Goal: Task Accomplishment & Management: Complete application form

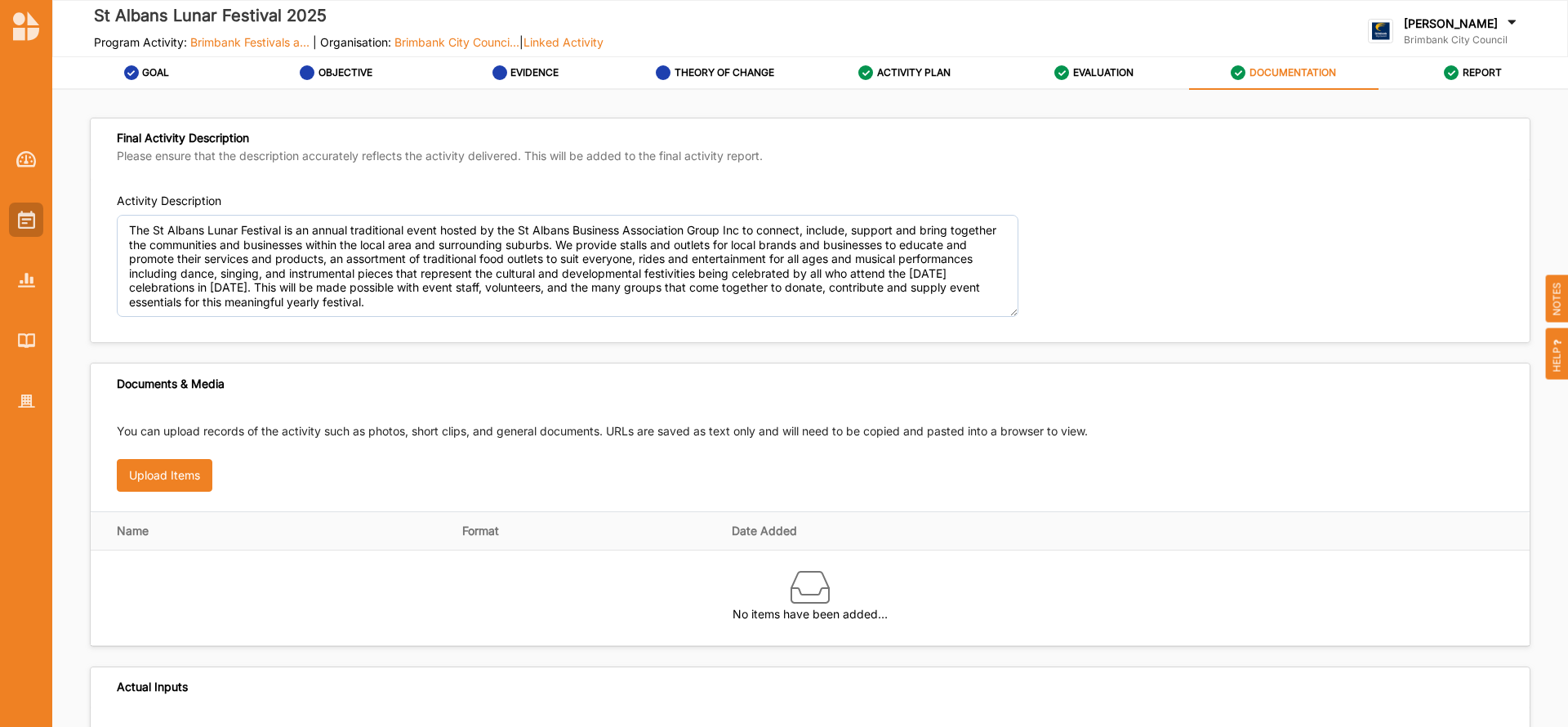
scroll to position [864, 0]
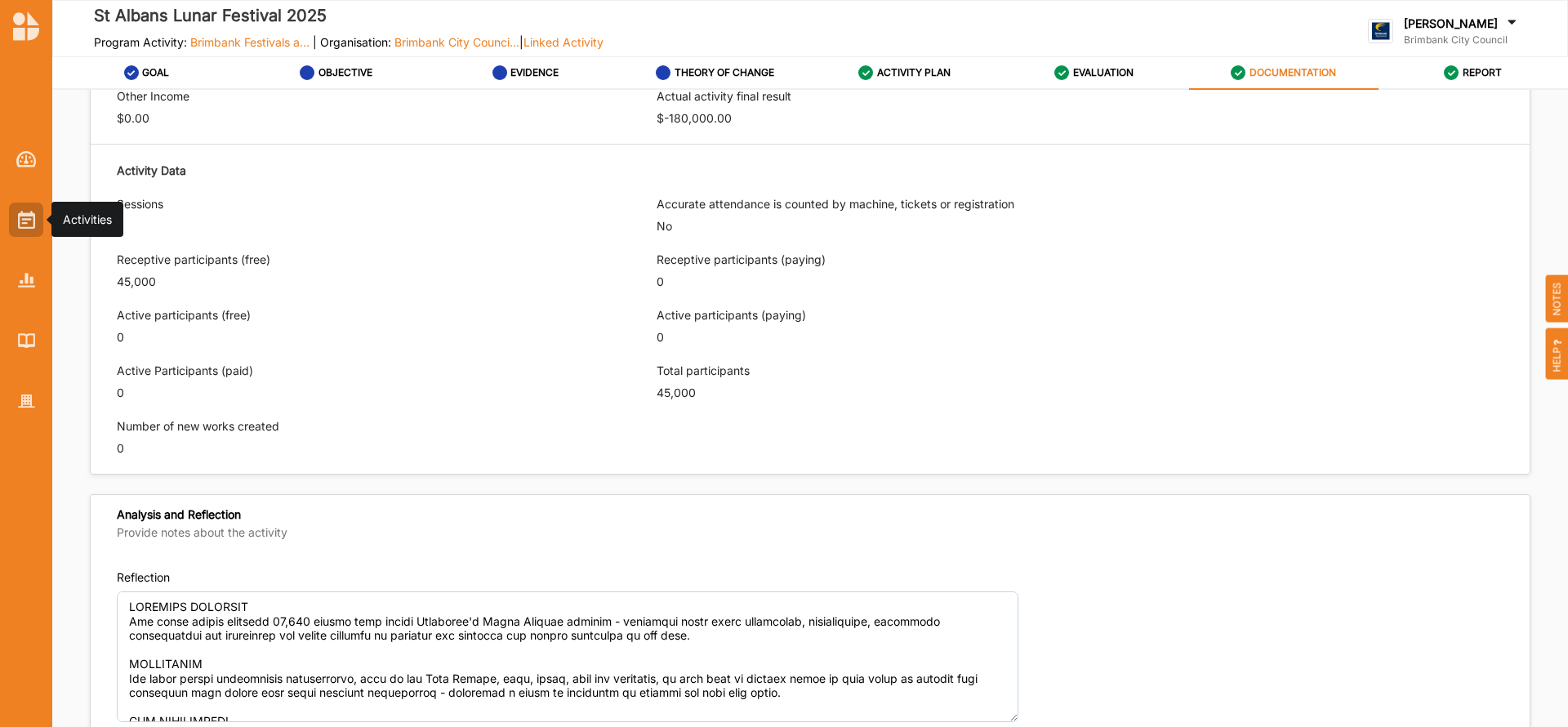
click at [28, 216] on img at bounding box center [26, 219] width 17 height 18
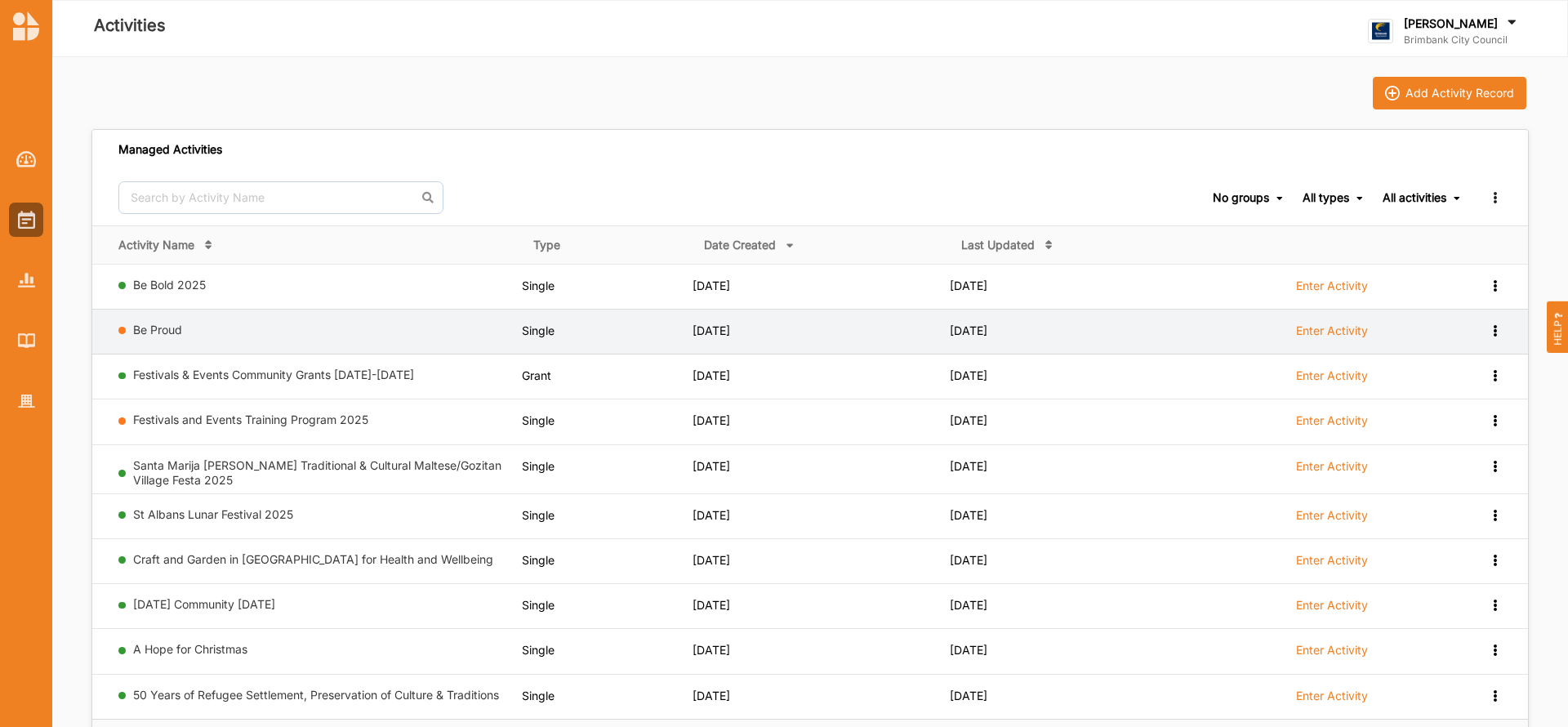
click at [1336, 329] on label "Enter Activity" at bounding box center [1332, 331] width 72 height 15
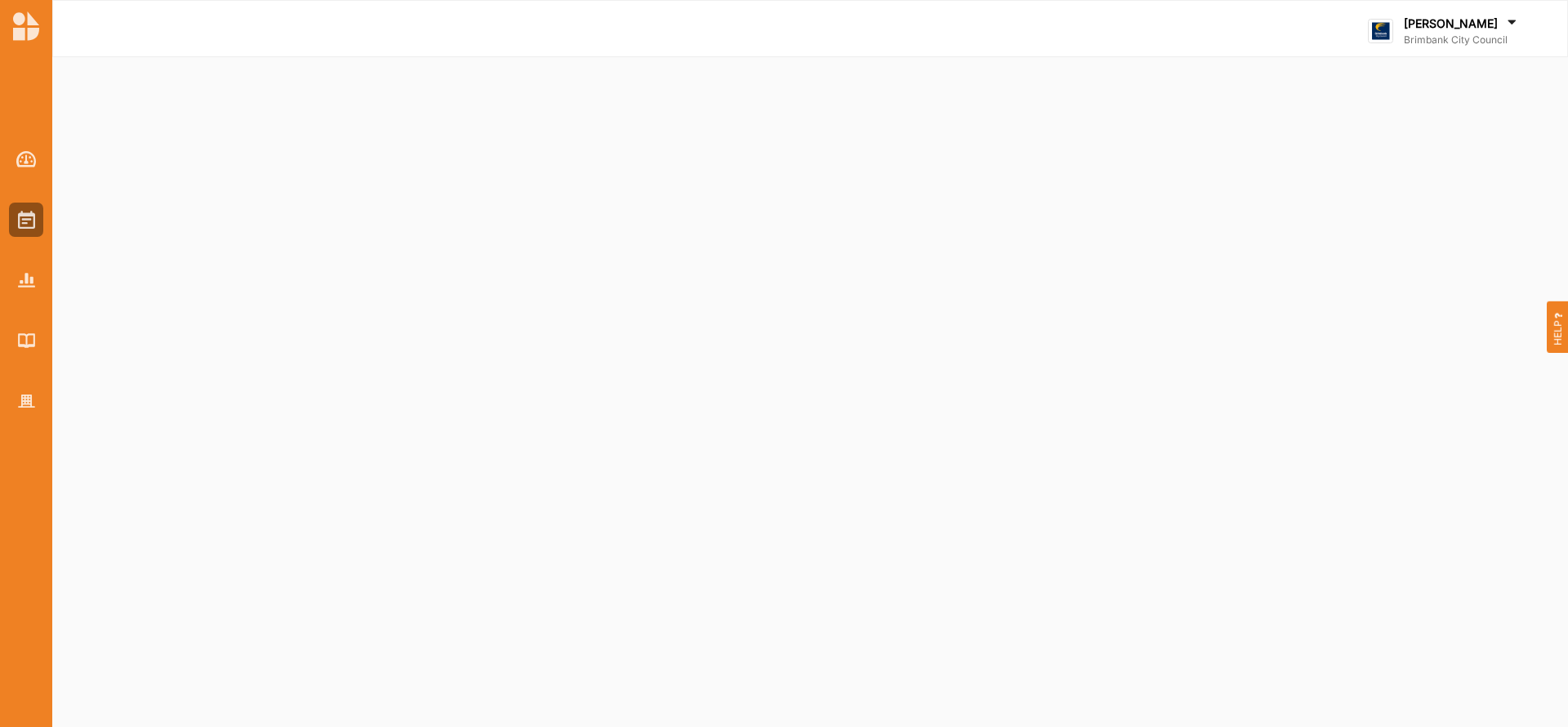
select select "2"
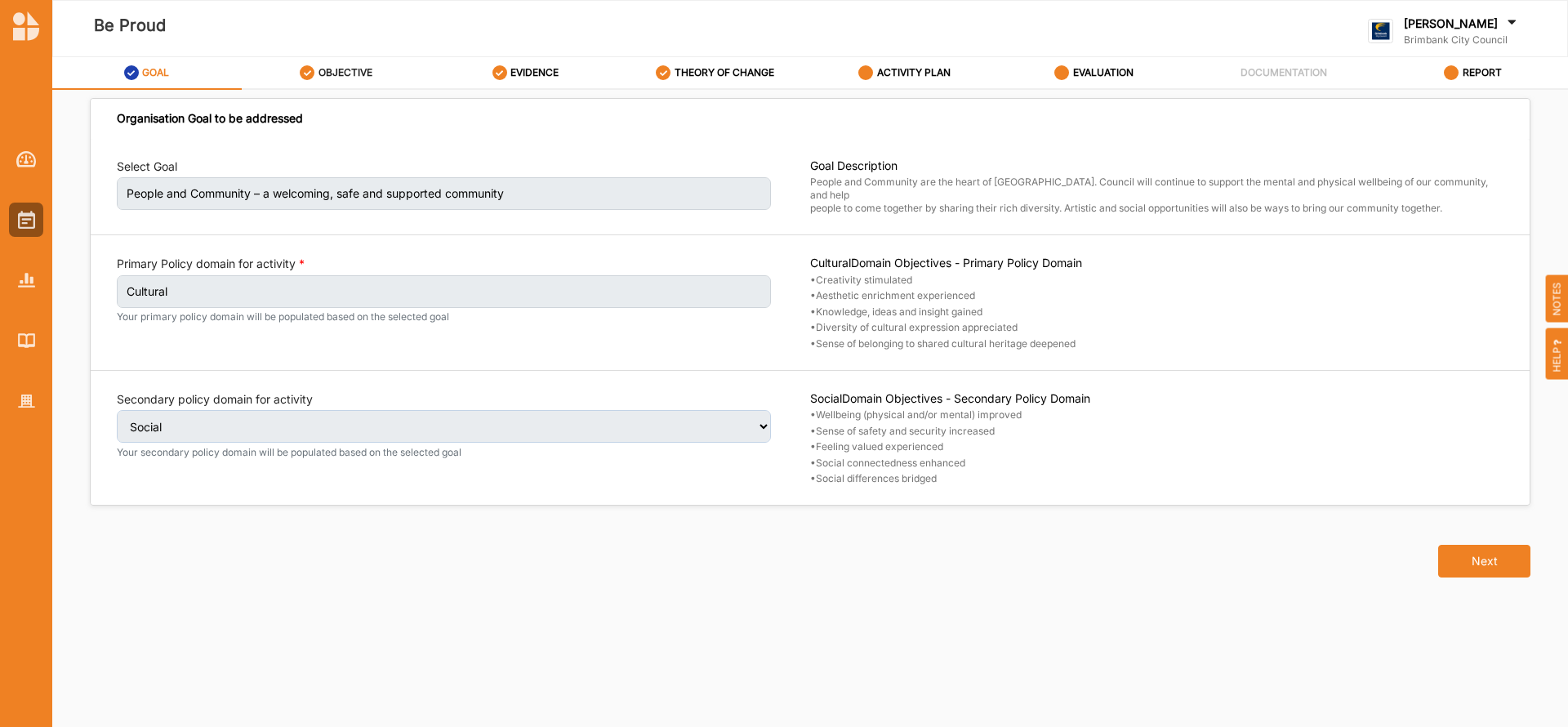
click at [321, 68] on label "OBJECTIVE" at bounding box center [345, 73] width 54 height 13
select select "4"
select select "9"
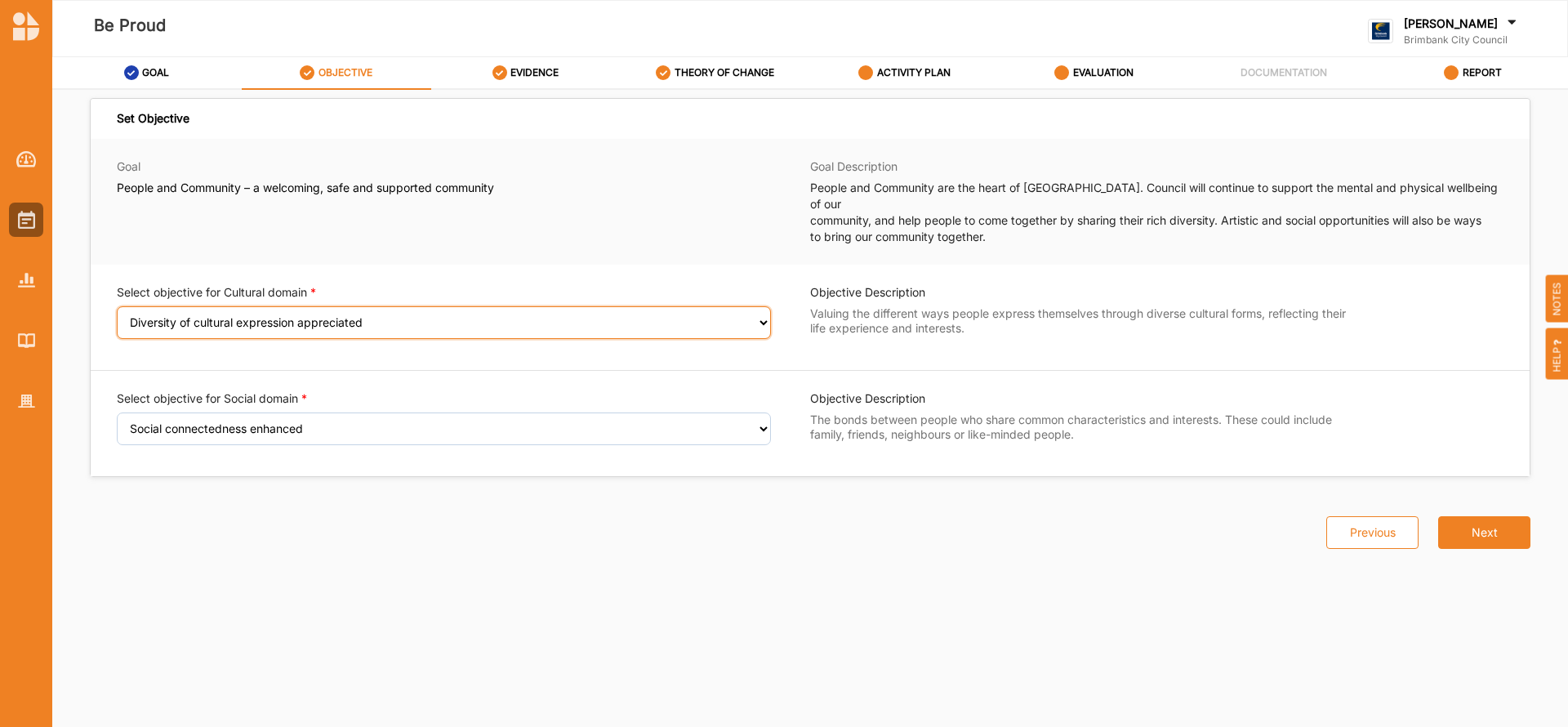
click at [757, 309] on select "Select an Objective Creativity stimulated Aesthetic enrichment experienced Know…" at bounding box center [443, 322] width 654 height 33
click at [761, 307] on select "Select an Objective Creativity stimulated Aesthetic enrichment experienced Know…" at bounding box center [443, 322] width 654 height 33
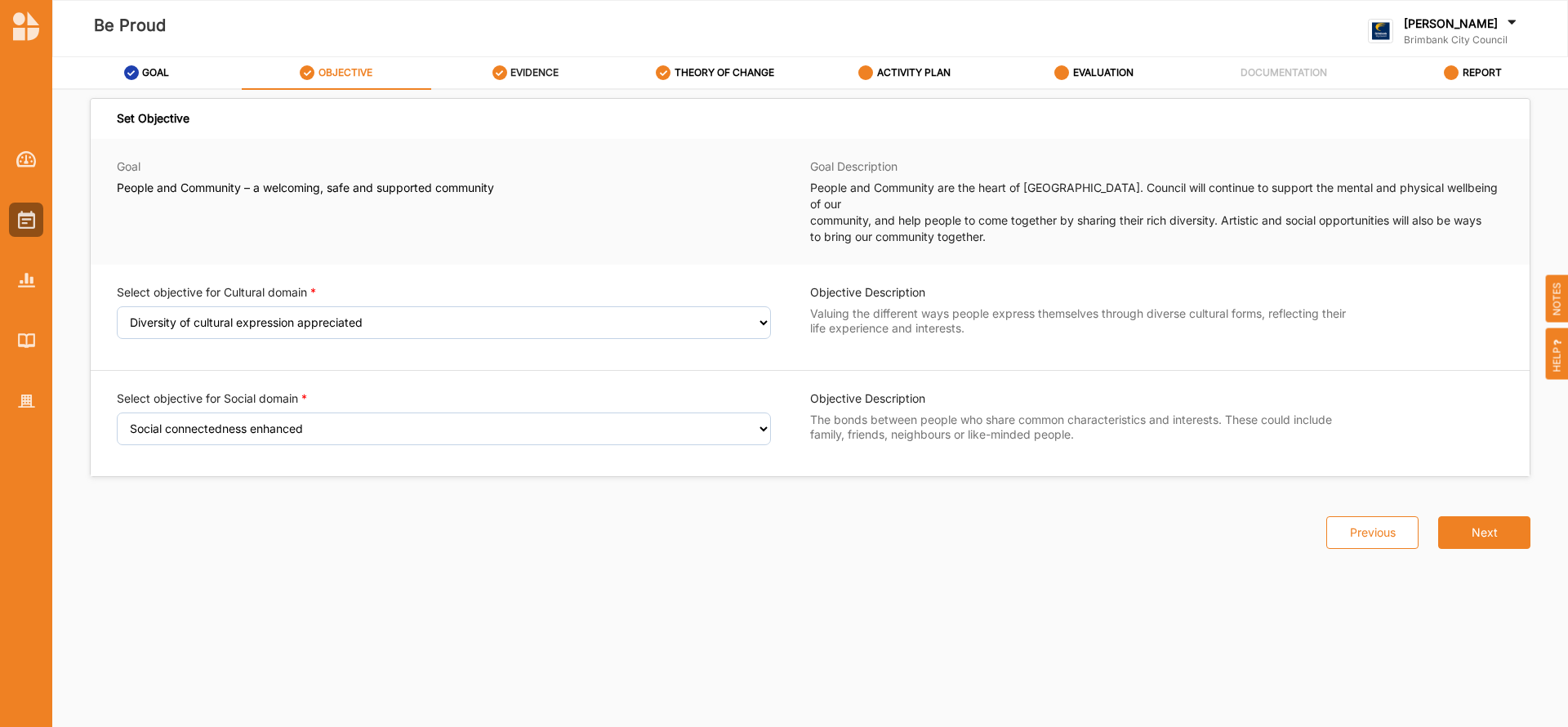
click at [542, 73] on label "EVIDENCE" at bounding box center [535, 73] width 49 height 13
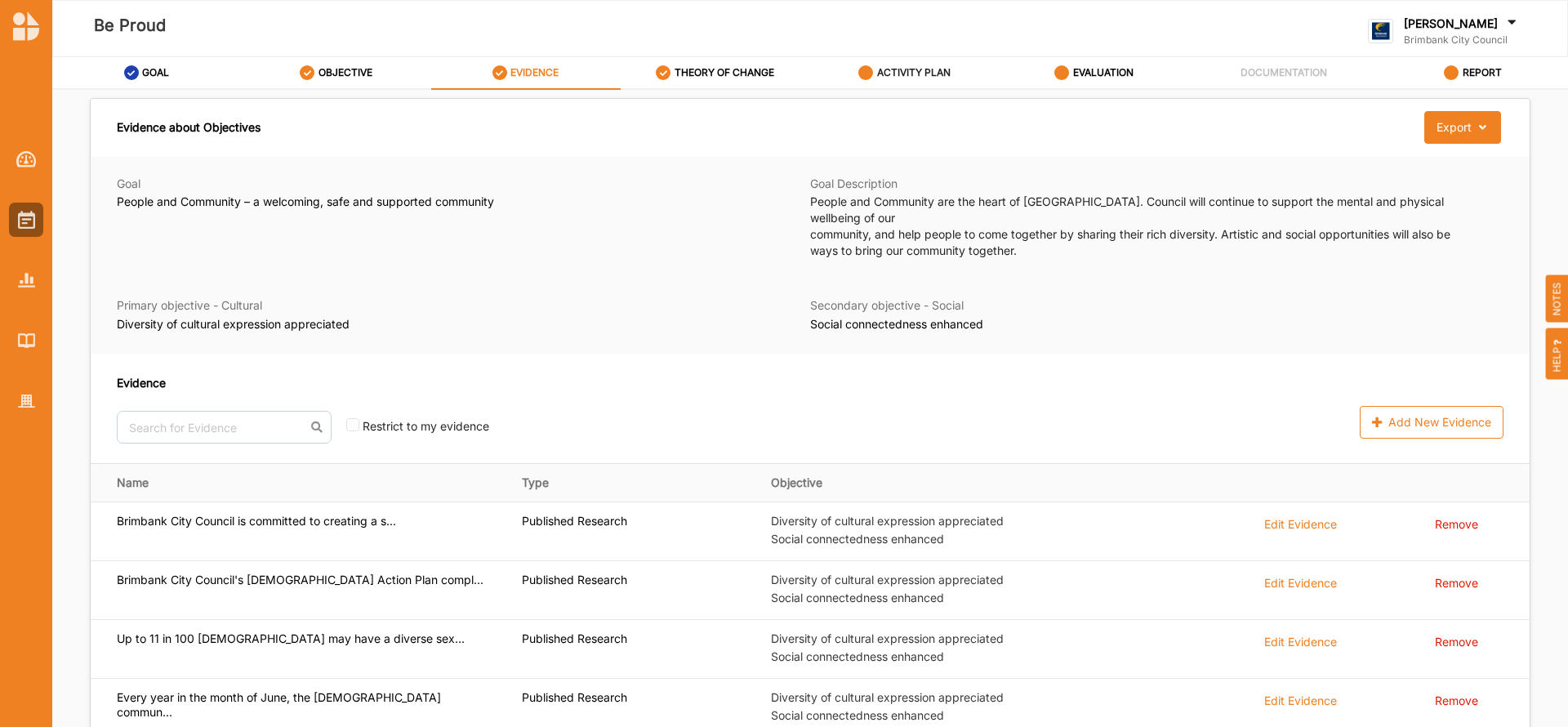
click at [925, 72] on label "ACTIVITY PLAN" at bounding box center [914, 73] width 74 height 13
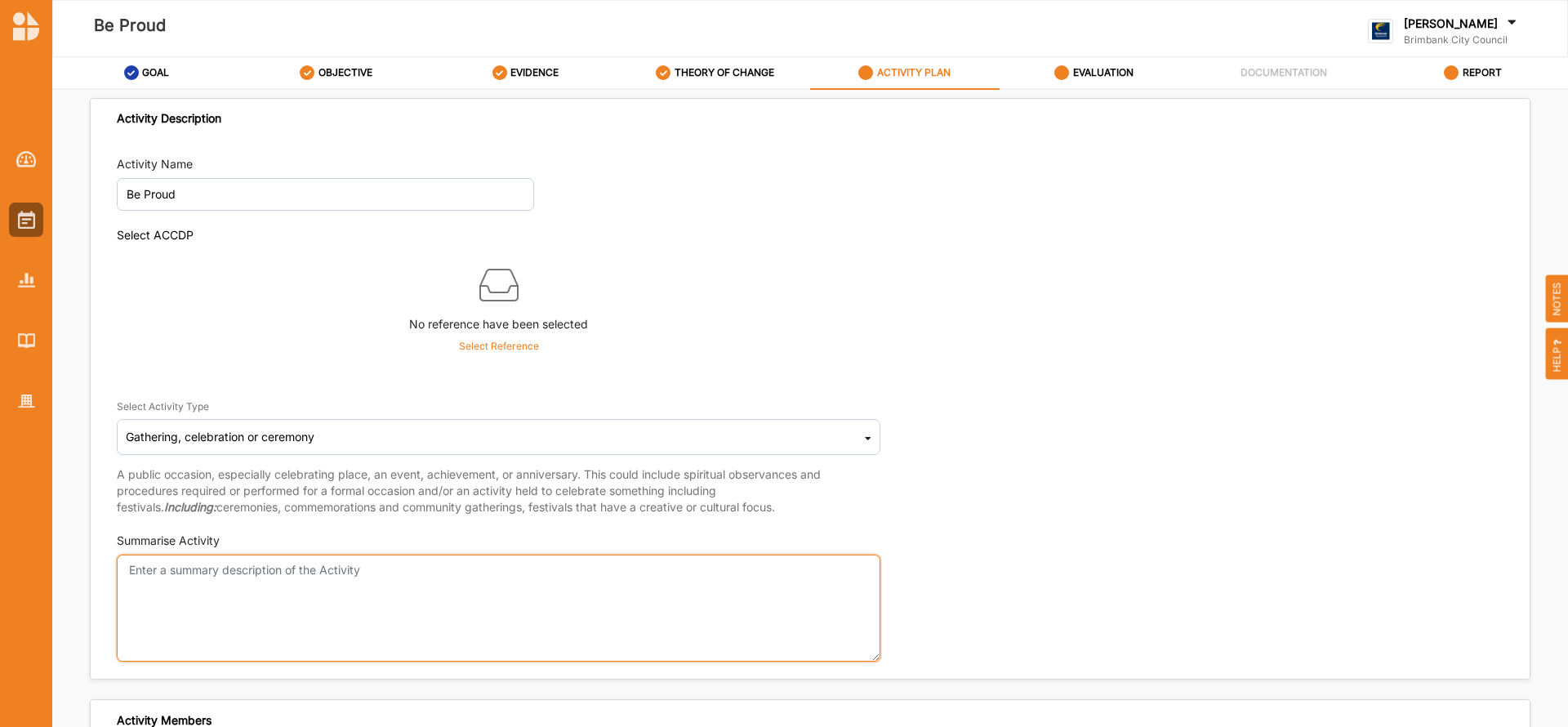
click at [168, 565] on textarea "Summarise Activity" at bounding box center [498, 608] width 763 height 107
click at [285, 609] on textarea "Rainbow Families Movie Screening" at bounding box center [498, 608] width 763 height 107
type textarea "e"
click at [278, 589] on textarea "Be Proud is a celebration of our [DEMOGRAPHIC_DATA] community - family movie sc…" at bounding box center [498, 608] width 763 height 107
click at [432, 572] on textarea "Be Proud is a celebration of our [DEMOGRAPHIC_DATA] community" at bounding box center [498, 608] width 763 height 107
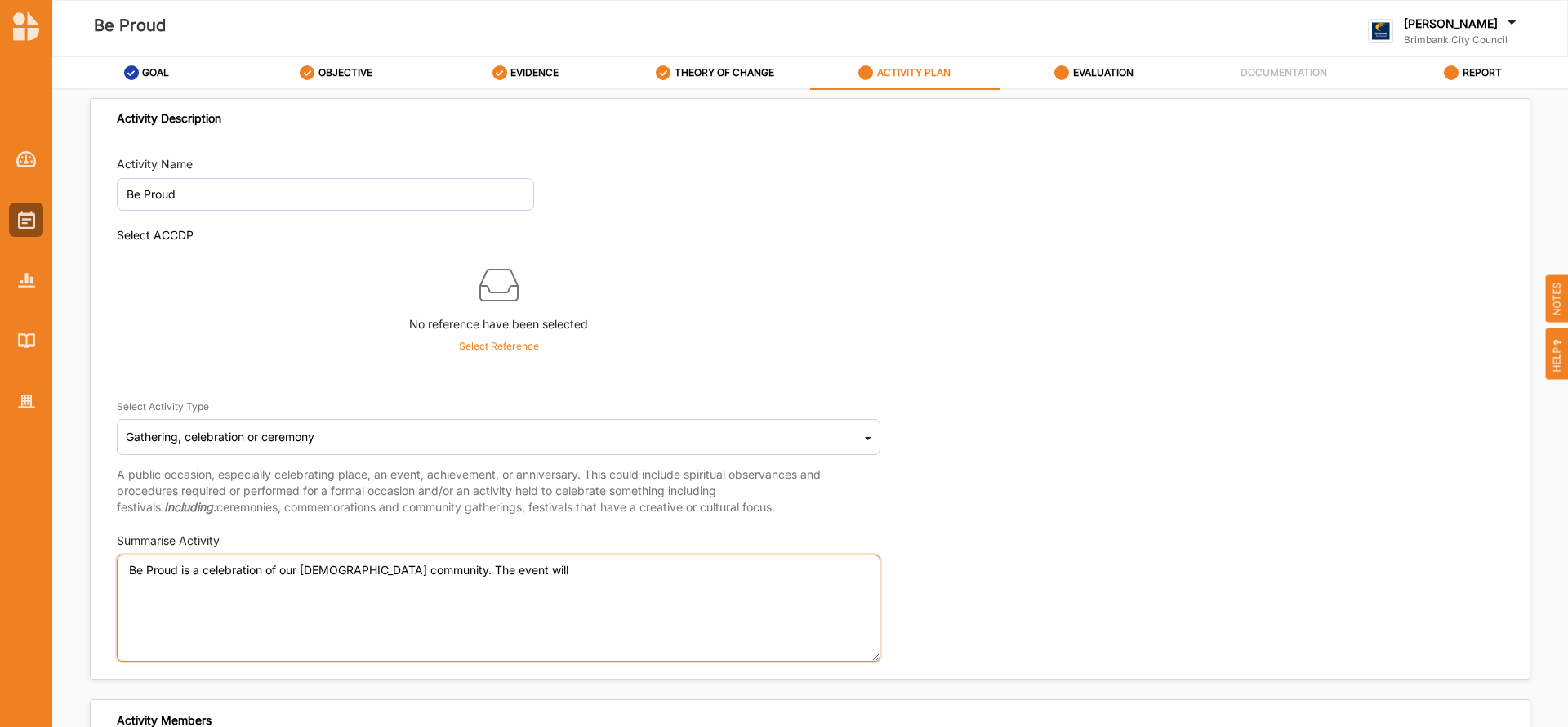
type textarea "Be Proud is a celebration of our [DEMOGRAPHIC_DATA] community. The event will"
